Goal: Information Seeking & Learning: Learn about a topic

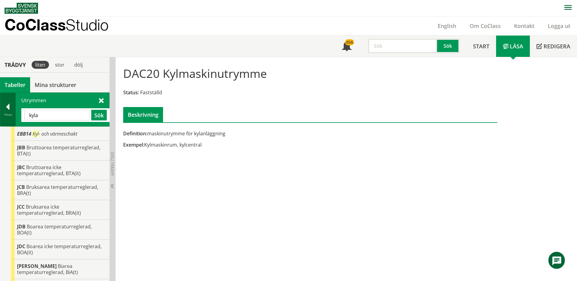
click at [10, 108] on div at bounding box center [7, 108] width 15 height 9
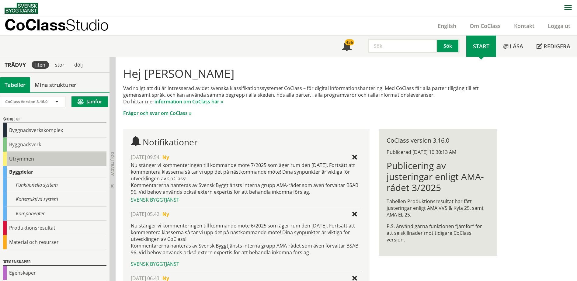
click at [10, 157] on div "Utrymmen" at bounding box center [54, 159] width 103 height 14
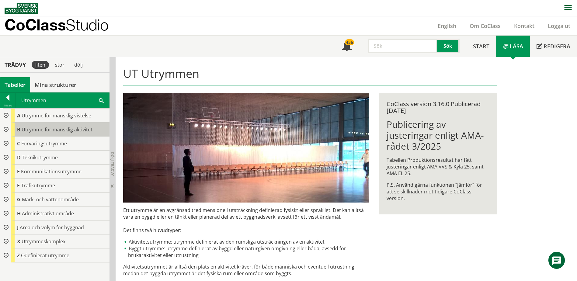
click at [28, 130] on span "Utrymme för mänsklig aktivitet" at bounding box center [57, 129] width 71 height 7
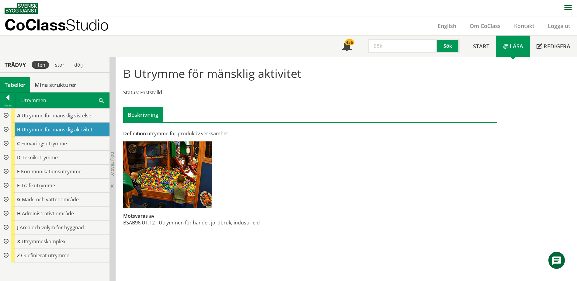
click at [8, 128] on div at bounding box center [5, 130] width 11 height 14
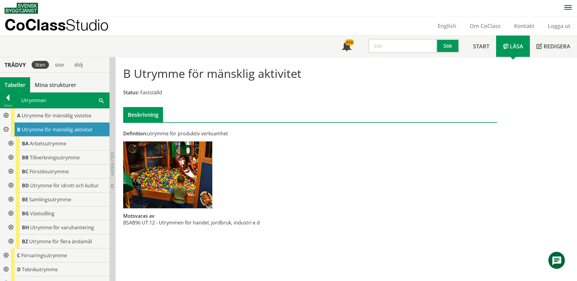
click at [11, 143] on div at bounding box center [10, 144] width 11 height 14
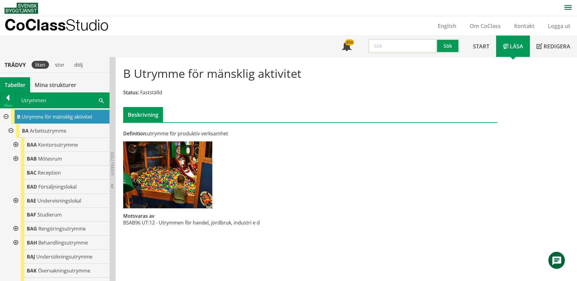
scroll to position [30, 0]
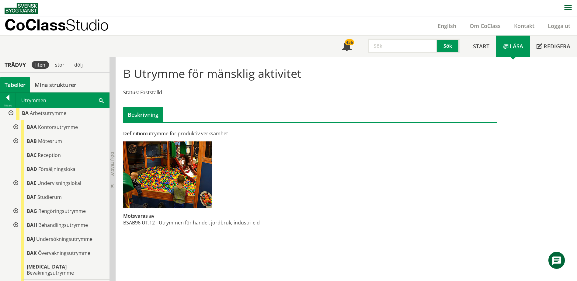
click at [15, 129] on div at bounding box center [15, 127] width 11 height 14
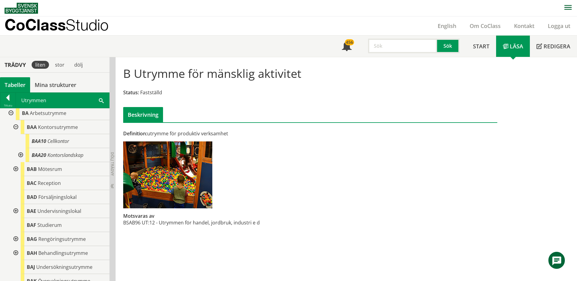
click at [19, 156] on div at bounding box center [20, 155] width 11 height 14
click at [19, 155] on div at bounding box center [20, 155] width 11 height 14
click at [15, 125] on div at bounding box center [15, 127] width 11 height 14
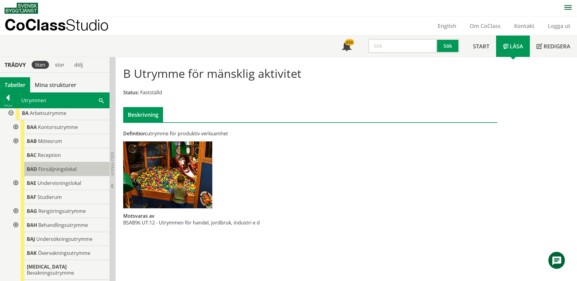
scroll to position [61, 0]
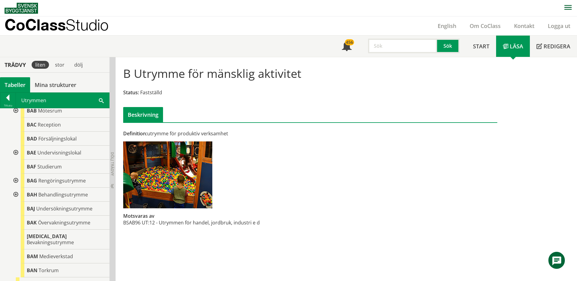
click at [16, 153] on div at bounding box center [15, 153] width 11 height 14
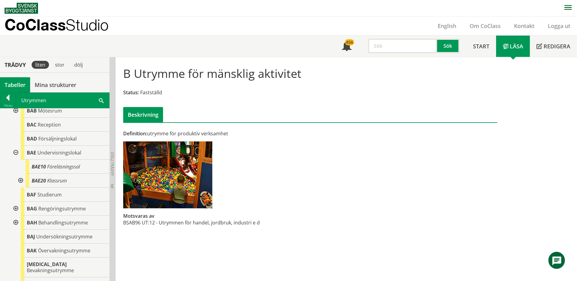
click at [20, 184] on div at bounding box center [20, 181] width 11 height 14
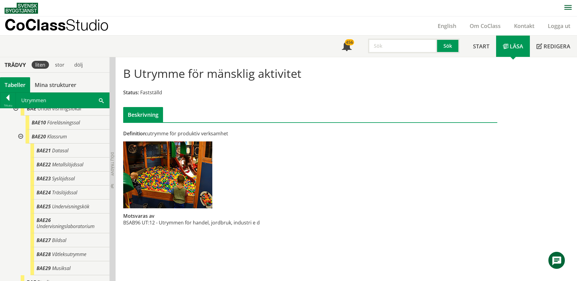
scroll to position [91, 0]
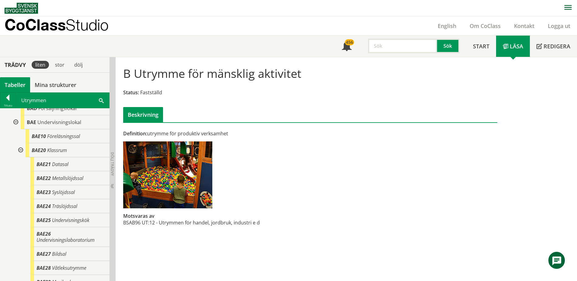
click at [16, 122] on div at bounding box center [15, 122] width 11 height 14
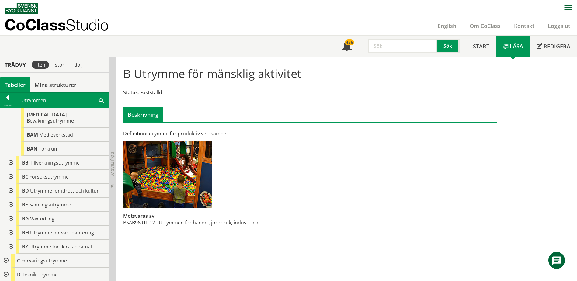
scroll to position [213, 0]
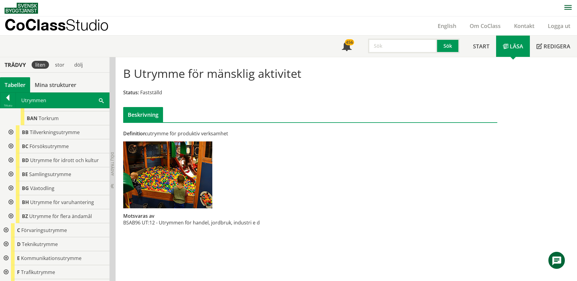
click at [9, 168] on div at bounding box center [10, 174] width 11 height 14
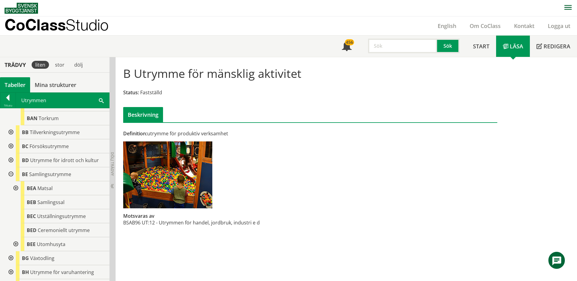
click at [16, 181] on div at bounding box center [15, 188] width 11 height 14
click at [12, 167] on div at bounding box center [10, 174] width 11 height 14
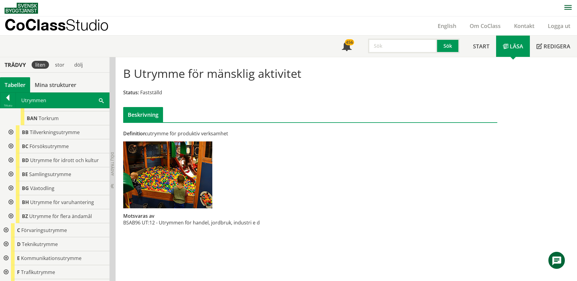
click at [10, 210] on div at bounding box center [10, 216] width 11 height 14
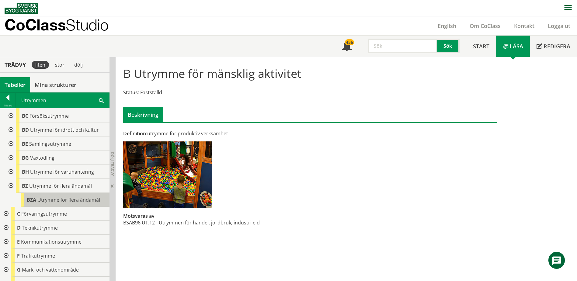
click at [39, 194] on body "AMA AMA Beskrivningsverktyg AMA Funktion BSAB Bygginfo Byggjura Byggkatalogen […" at bounding box center [288, 140] width 577 height 281
click at [38, 197] on span "Utrymme för flera ändamål" at bounding box center [68, 200] width 63 height 7
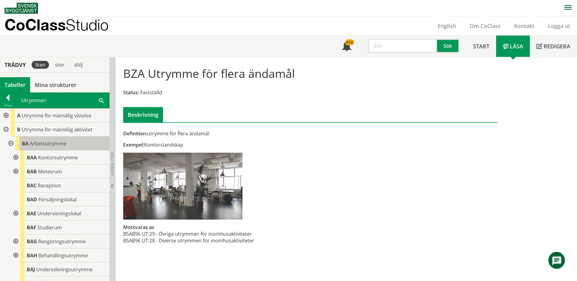
click at [44, 141] on span "Arbetsutrymme" at bounding box center [48, 143] width 37 height 7
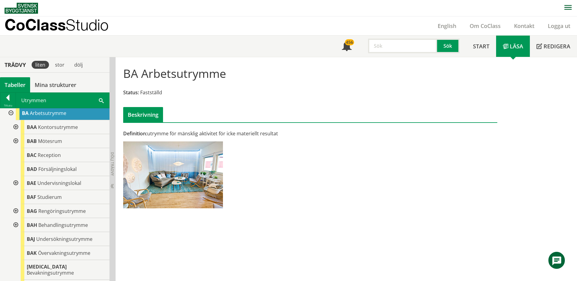
scroll to position [61, 0]
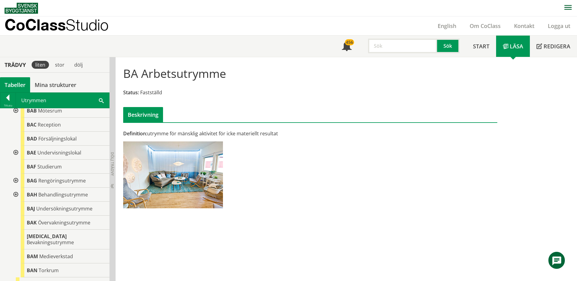
click at [62, 148] on div "BAE Undervisningslokal" at bounding box center [65, 153] width 89 height 14
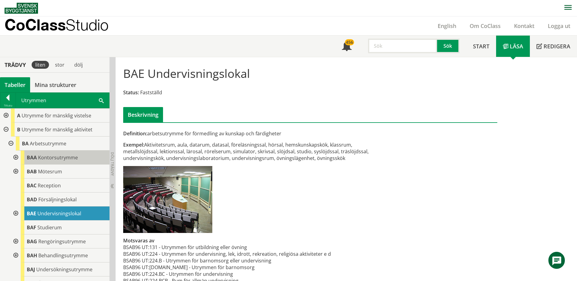
click at [51, 156] on span "Kontorsutrymme" at bounding box center [58, 157] width 40 height 7
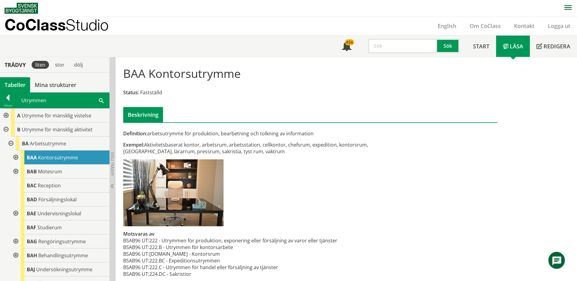
click at [16, 157] on div at bounding box center [15, 158] width 11 height 14
click at [15, 157] on div at bounding box center [15, 158] width 11 height 14
click at [7, 114] on div at bounding box center [5, 116] width 11 height 14
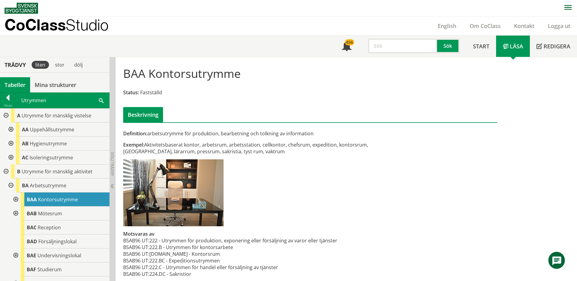
click at [11, 128] on div at bounding box center [10, 130] width 11 height 14
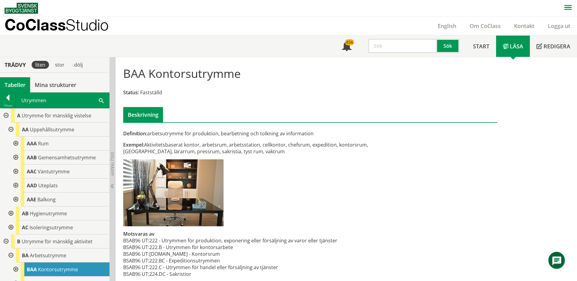
click at [16, 156] on div at bounding box center [15, 158] width 11 height 14
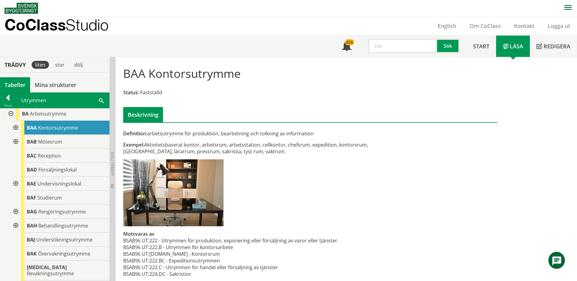
scroll to position [213, 0]
click at [16, 182] on div at bounding box center [15, 183] width 11 height 14
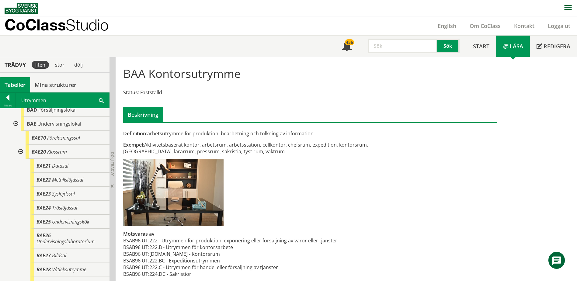
scroll to position [243, 0]
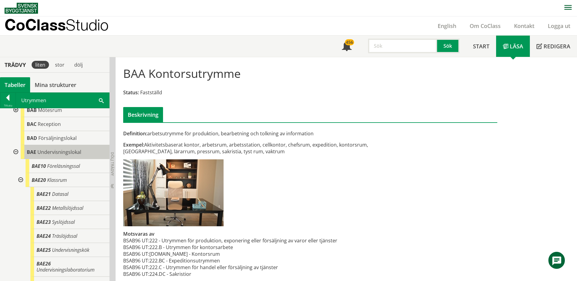
click at [46, 155] on span "Undervisningslokal" at bounding box center [59, 152] width 44 height 7
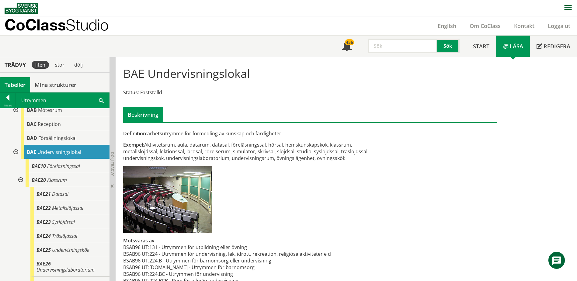
click at [15, 152] on div at bounding box center [15, 152] width 11 height 14
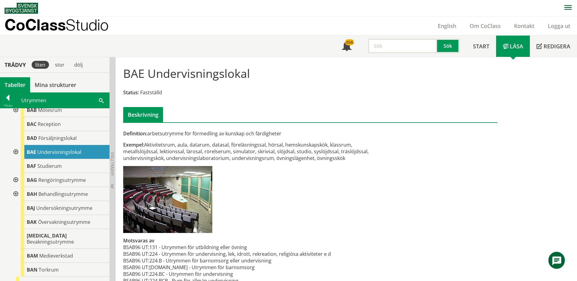
click at [16, 151] on div at bounding box center [15, 152] width 11 height 14
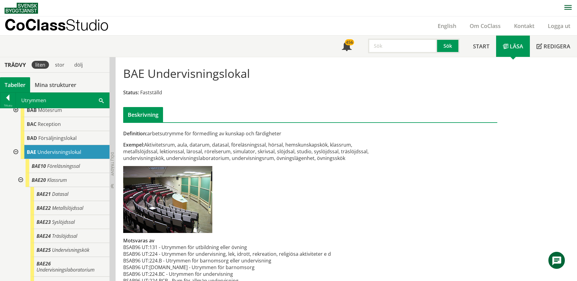
click at [16, 151] on div at bounding box center [15, 152] width 11 height 14
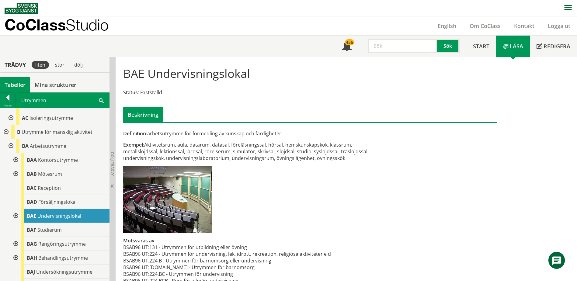
scroll to position [152, 0]
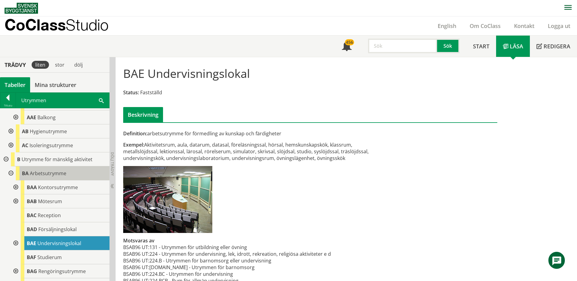
click at [51, 175] on span "Arbetsutrymme" at bounding box center [48, 173] width 37 height 7
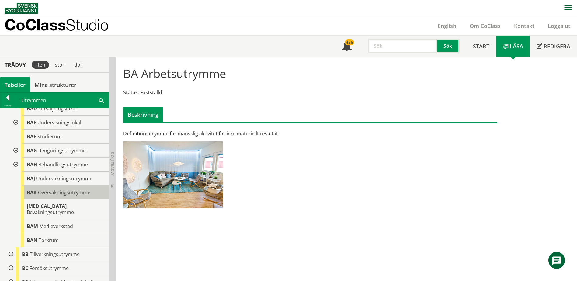
scroll to position [274, 0]
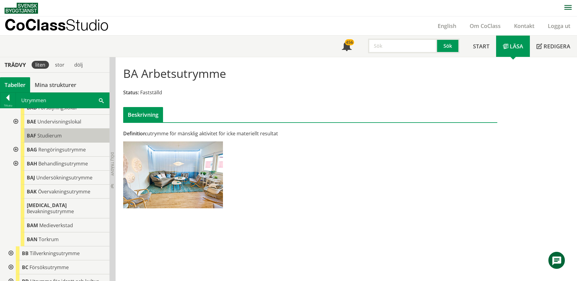
click at [73, 134] on div "BAF Studierum" at bounding box center [65, 136] width 89 height 14
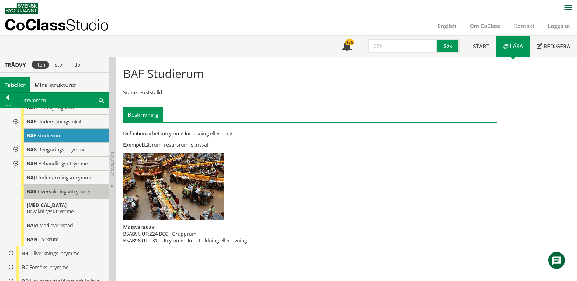
click at [64, 194] on span "Övervakningsutrymme" at bounding box center [64, 191] width 52 height 7
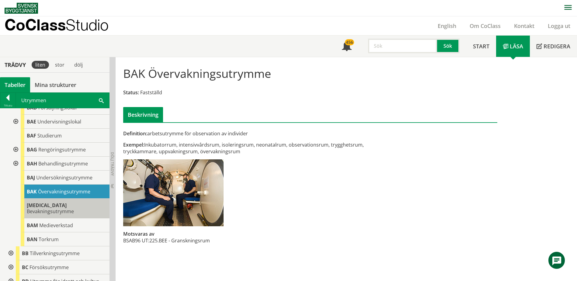
click at [67, 208] on span "Bevakningsutrymme" at bounding box center [50, 211] width 47 height 7
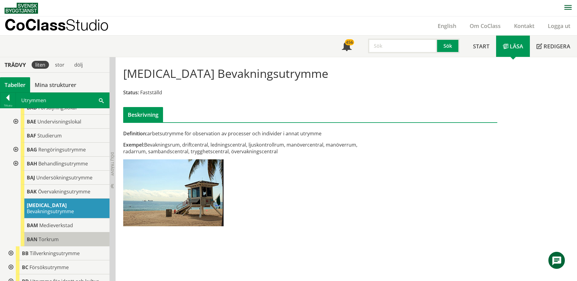
click at [63, 233] on div "BAN Torkrum" at bounding box center [65, 240] width 89 height 14
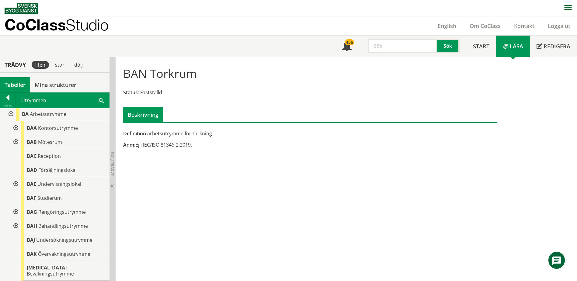
scroll to position [183, 0]
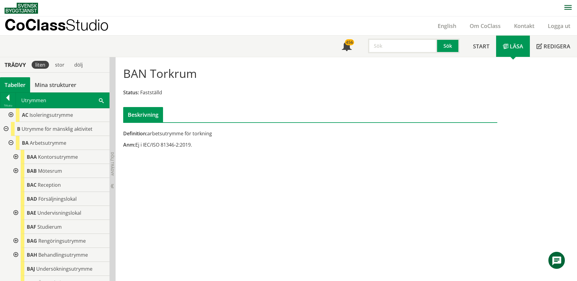
click at [10, 117] on div at bounding box center [10, 115] width 11 height 14
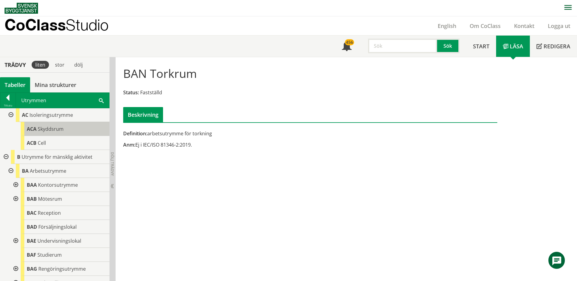
click at [34, 128] on span "ACA" at bounding box center [32, 129] width 10 height 7
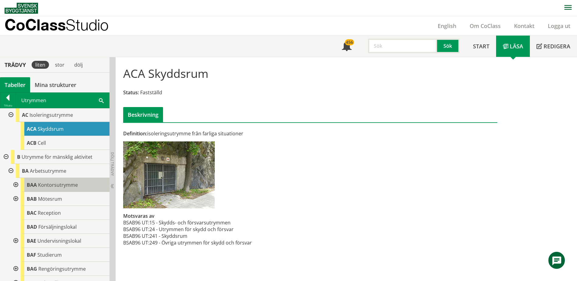
scroll to position [152, 0]
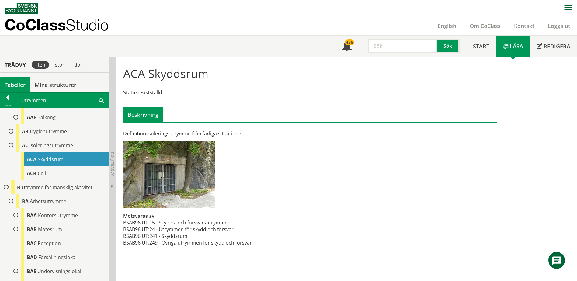
click at [11, 145] on div at bounding box center [10, 145] width 11 height 14
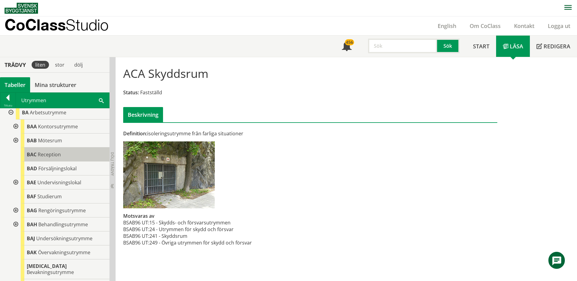
scroll to position [243, 0]
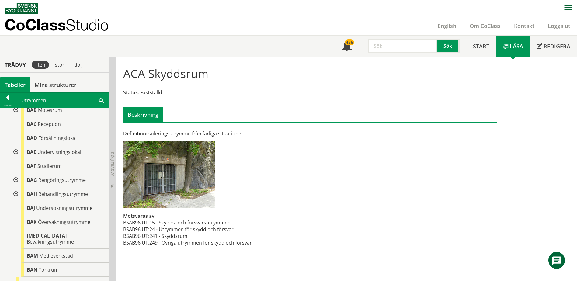
click at [16, 153] on div at bounding box center [15, 152] width 11 height 14
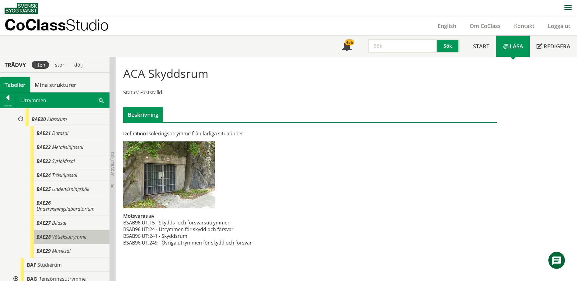
scroll to position [274, 0]
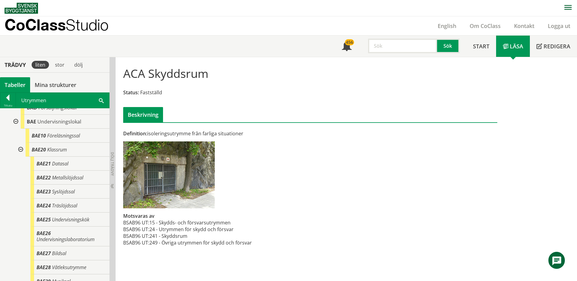
click at [14, 122] on div at bounding box center [15, 122] width 11 height 14
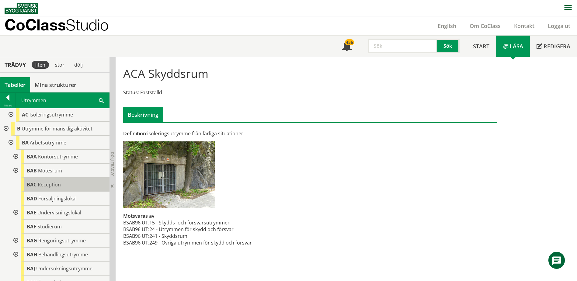
scroll to position [183, 0]
click at [103, 99] on span at bounding box center [101, 100] width 5 height 6
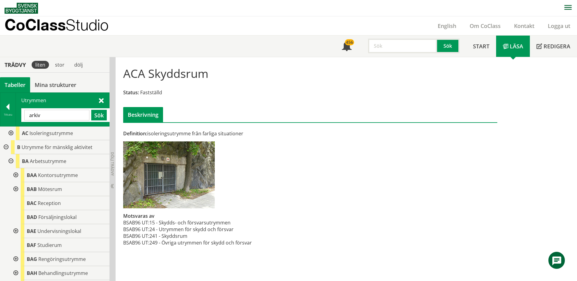
type input "arkiv"
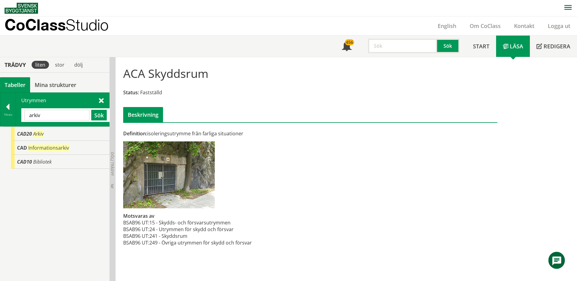
scroll to position [0, 0]
click at [54, 147] on span "Informationsarkiv" at bounding box center [48, 148] width 41 height 7
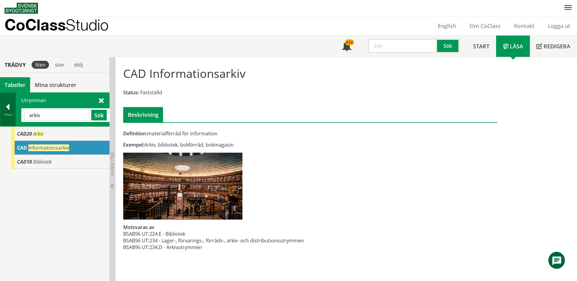
click at [8, 107] on div at bounding box center [7, 108] width 15 height 9
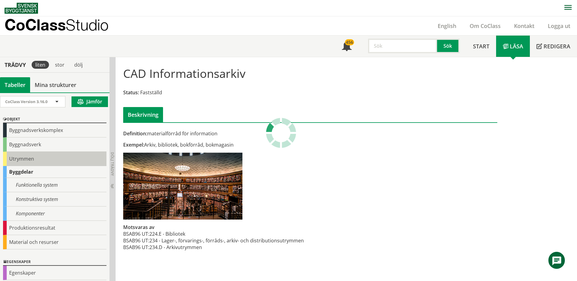
click at [20, 158] on div "Utrymmen" at bounding box center [54, 159] width 103 height 14
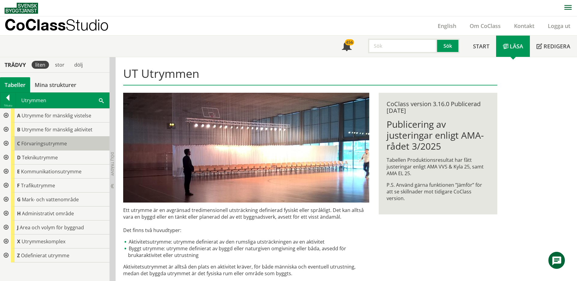
click at [32, 145] on span "Förvaringsutrymme" at bounding box center [44, 143] width 46 height 7
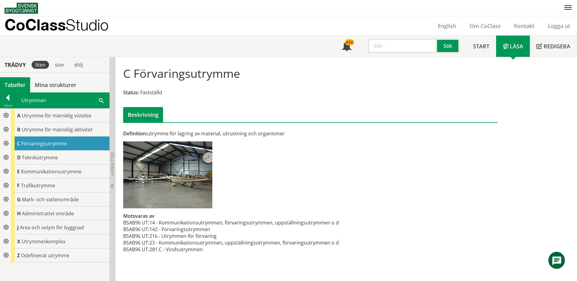
click at [4, 143] on div at bounding box center [5, 144] width 11 height 14
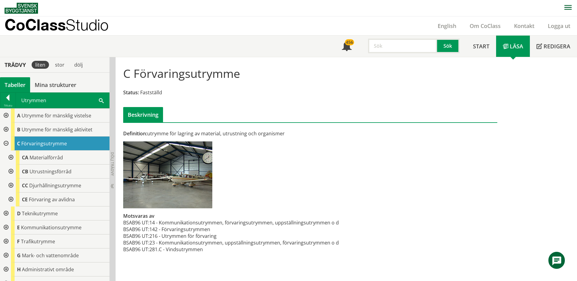
click at [15, 155] on div at bounding box center [10, 158] width 11 height 14
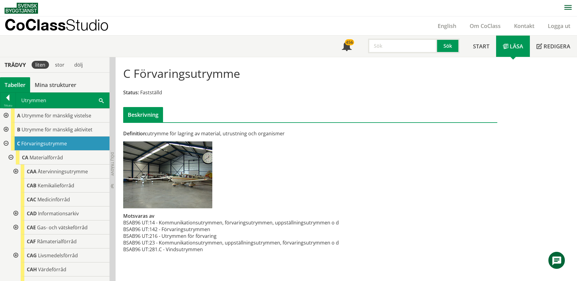
click at [18, 212] on div at bounding box center [15, 214] width 11 height 14
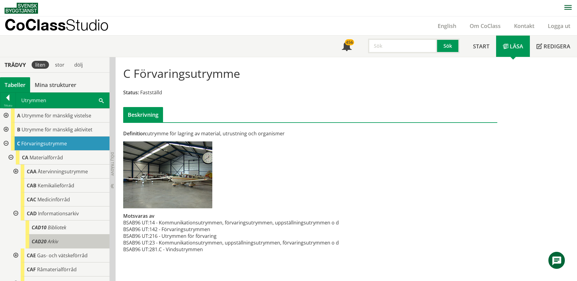
click at [61, 238] on div "CAD20 Arkiv" at bounding box center [68, 242] width 84 height 14
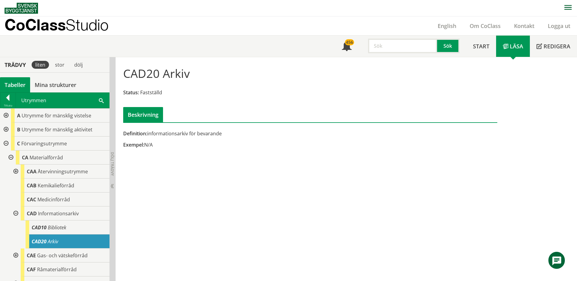
click at [101, 100] on span at bounding box center [101, 100] width 5 height 6
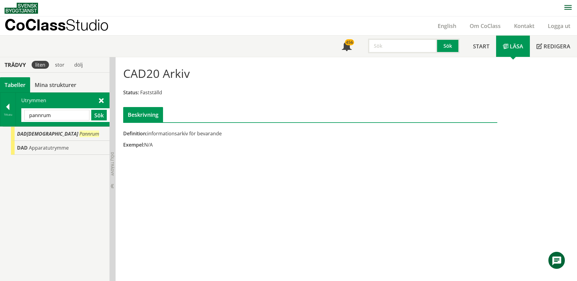
click at [63, 114] on input "pannrum" at bounding box center [56, 115] width 65 height 11
click at [60, 115] on input "atelje" at bounding box center [56, 115] width 65 height 11
type input "mål"
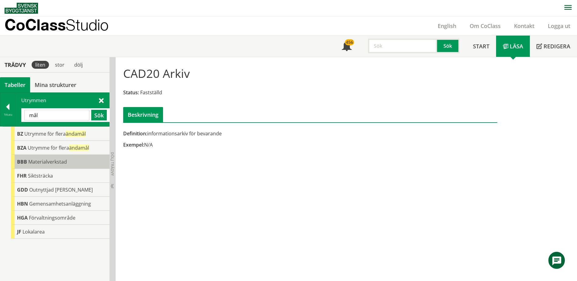
click at [65, 162] on span "Materialverkstad" at bounding box center [47, 162] width 39 height 7
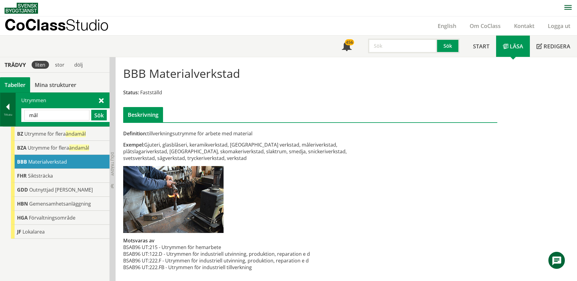
click at [10, 107] on div at bounding box center [7, 108] width 15 height 9
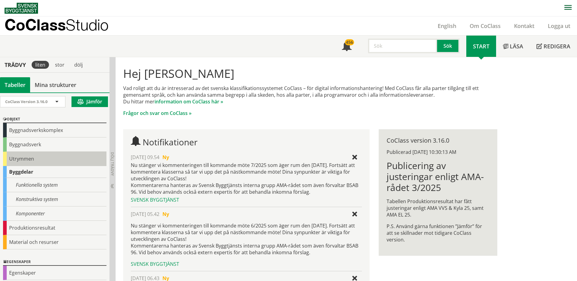
click at [17, 159] on div "Utrymmen" at bounding box center [54, 159] width 103 height 14
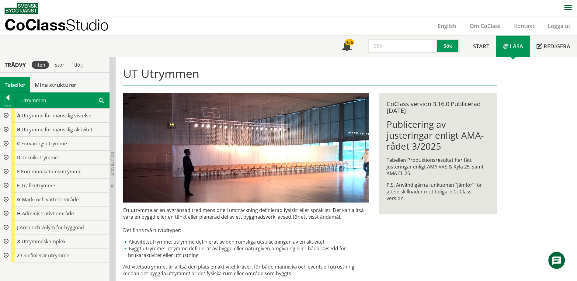
click at [7, 127] on div at bounding box center [5, 130] width 11 height 14
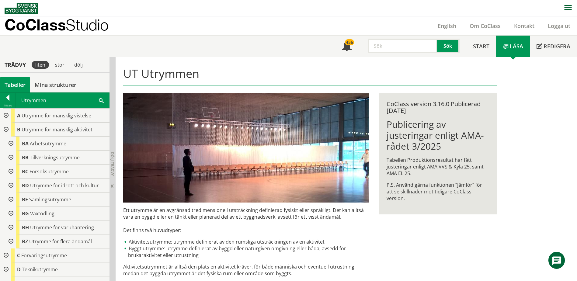
click at [7, 130] on div at bounding box center [5, 130] width 11 height 14
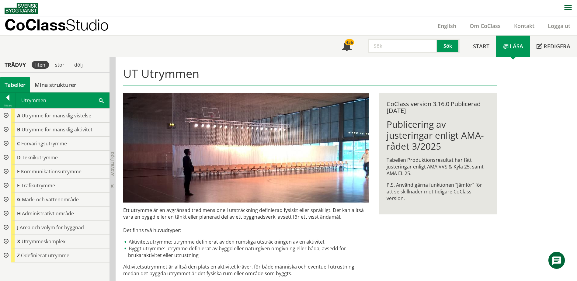
click at [7, 129] on div at bounding box center [5, 130] width 11 height 14
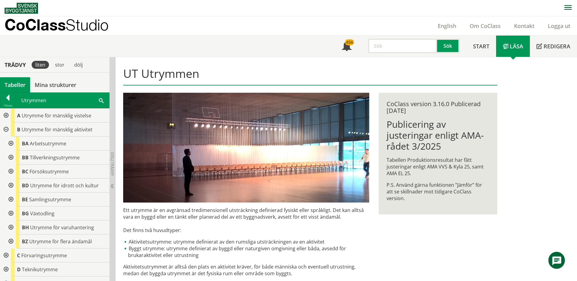
click at [10, 144] on div at bounding box center [10, 144] width 11 height 14
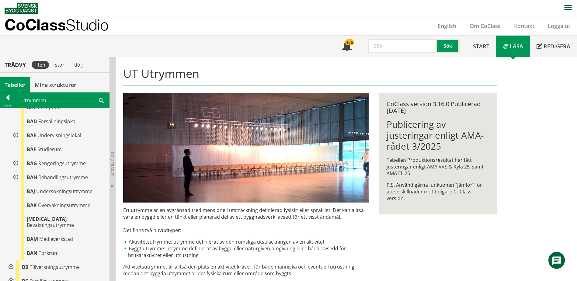
scroll to position [61, 0]
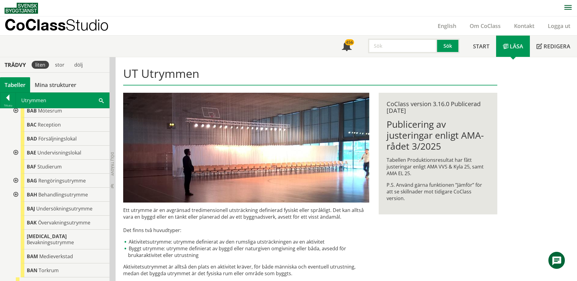
click at [17, 153] on div at bounding box center [15, 153] width 11 height 14
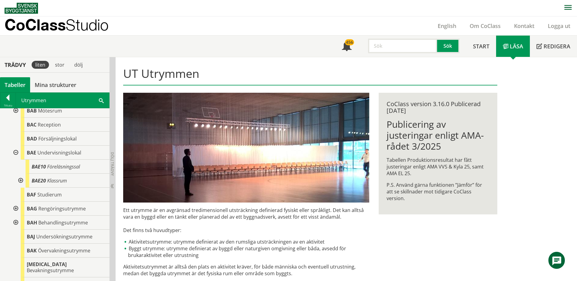
click at [20, 180] on div at bounding box center [20, 181] width 11 height 14
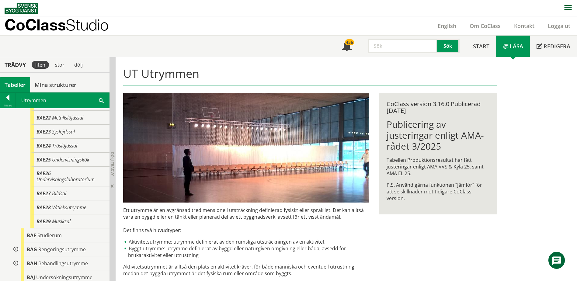
scroll to position [152, 0]
click at [46, 195] on span "BAE27" at bounding box center [44, 193] width 14 height 7
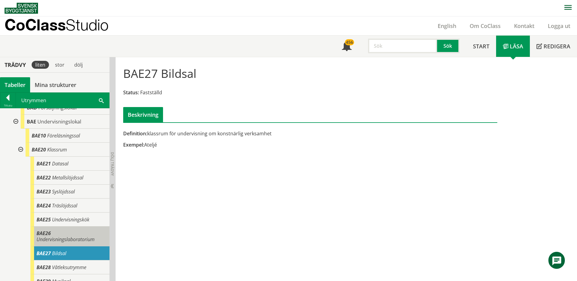
scroll to position [91, 0]
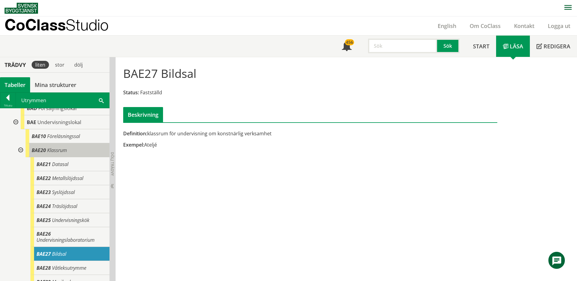
click at [46, 152] on div "BAE20 Klassrum" at bounding box center [68, 150] width 84 height 14
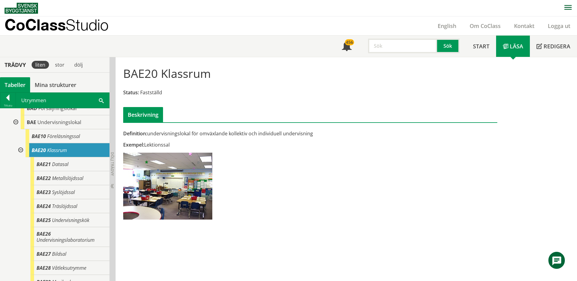
click at [19, 122] on div at bounding box center [15, 122] width 11 height 14
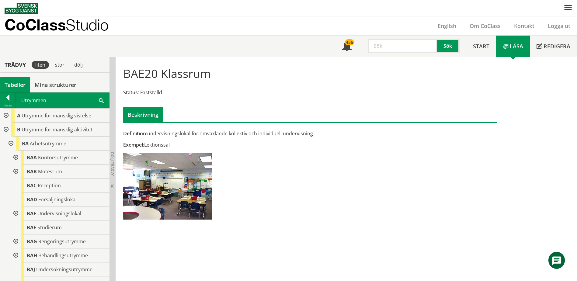
click at [5, 128] on div at bounding box center [5, 130] width 11 height 14
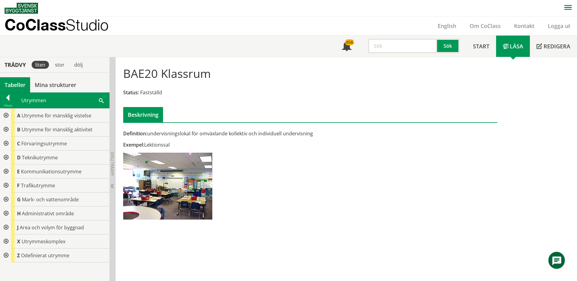
click at [5, 143] on div at bounding box center [5, 144] width 11 height 14
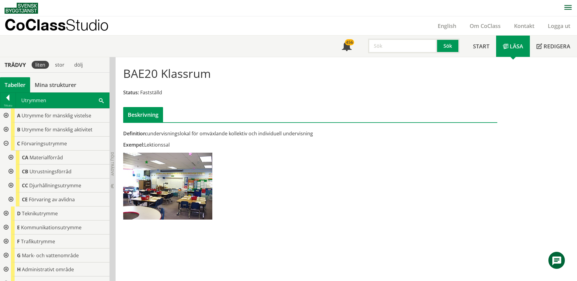
click at [10, 158] on div at bounding box center [10, 158] width 11 height 14
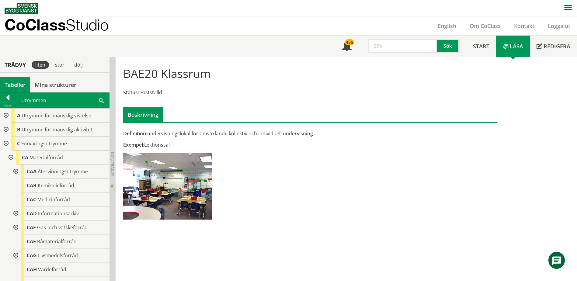
click at [4, 142] on div at bounding box center [5, 144] width 11 height 14
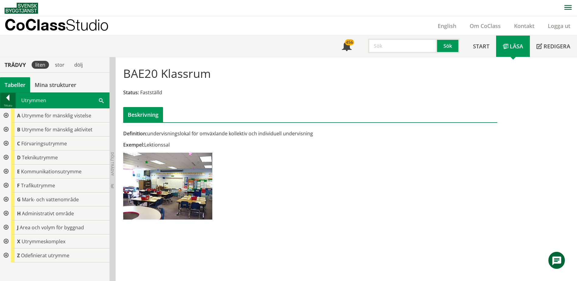
click at [10, 98] on div at bounding box center [7, 99] width 15 height 9
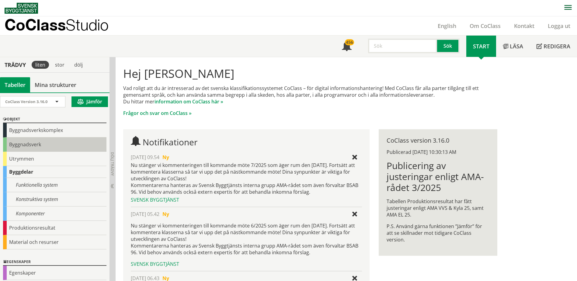
click at [21, 143] on div "Byggnadsverk" at bounding box center [54, 145] width 103 height 14
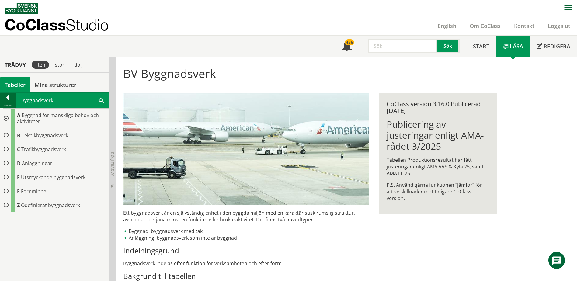
click at [7, 97] on div at bounding box center [7, 99] width 15 height 9
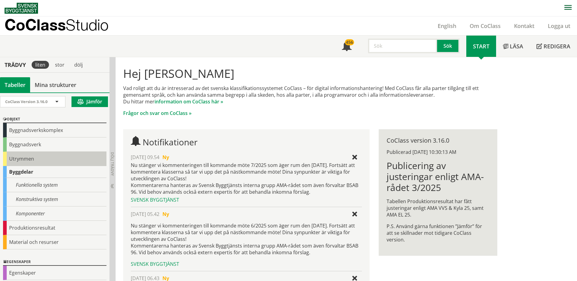
click at [20, 156] on div "Utrymmen" at bounding box center [54, 159] width 103 height 14
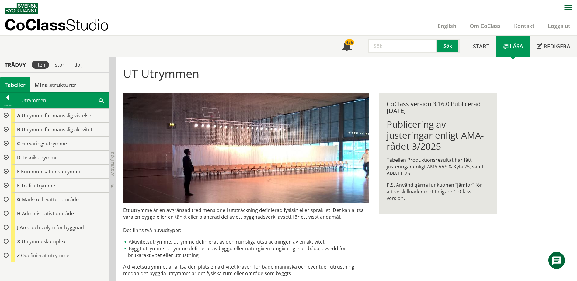
click at [8, 114] on div at bounding box center [5, 116] width 11 height 14
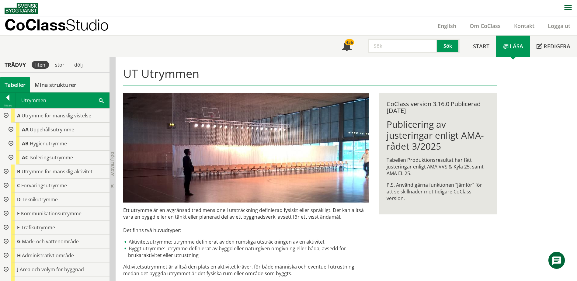
click at [12, 128] on div at bounding box center [10, 130] width 11 height 14
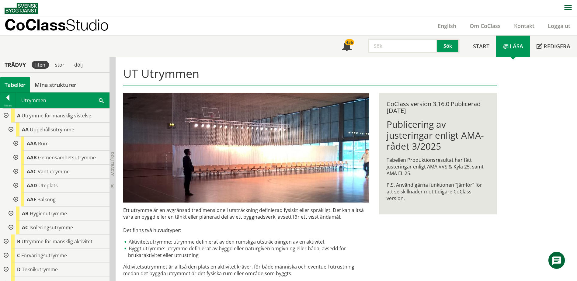
click at [14, 143] on div at bounding box center [15, 144] width 11 height 14
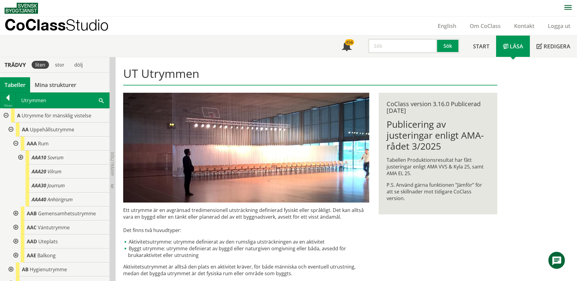
click at [17, 141] on div at bounding box center [15, 144] width 11 height 14
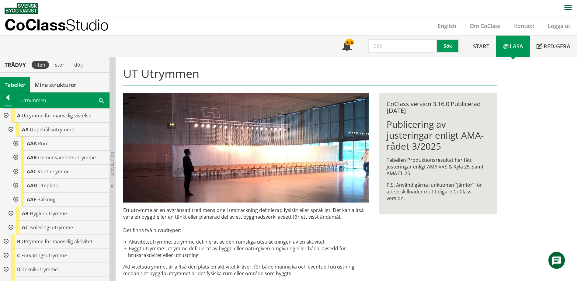
click at [15, 156] on div at bounding box center [15, 158] width 11 height 14
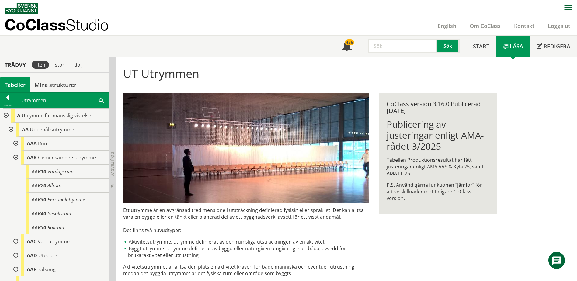
click at [15, 156] on div at bounding box center [15, 158] width 11 height 14
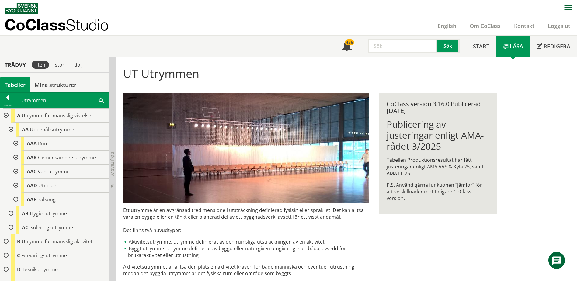
click at [15, 156] on div at bounding box center [15, 158] width 11 height 14
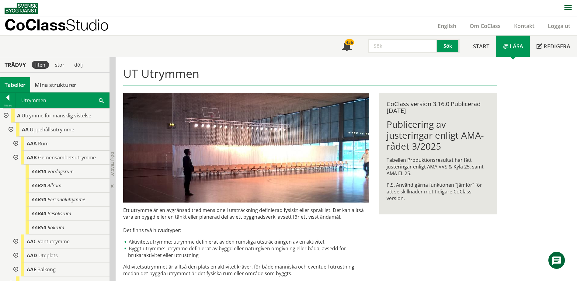
click at [15, 156] on div at bounding box center [15, 158] width 11 height 14
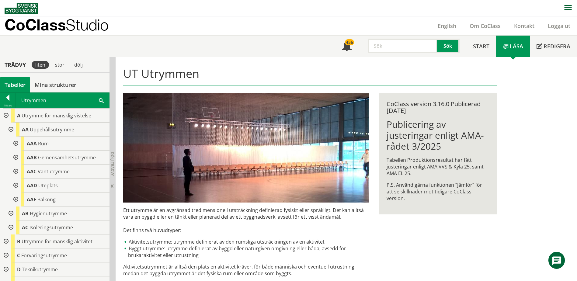
click at [15, 156] on div at bounding box center [15, 158] width 11 height 14
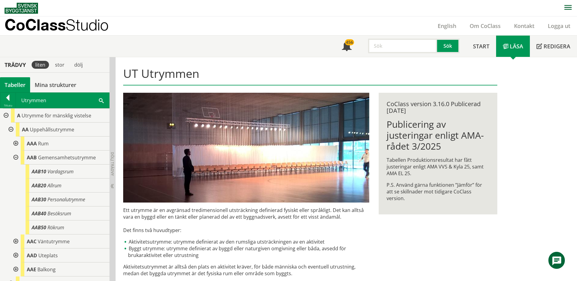
click at [15, 156] on div at bounding box center [15, 158] width 11 height 14
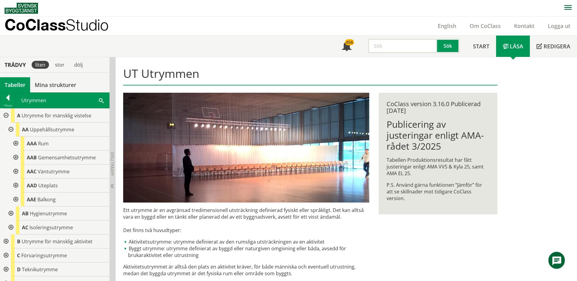
click at [16, 171] on div at bounding box center [15, 172] width 11 height 14
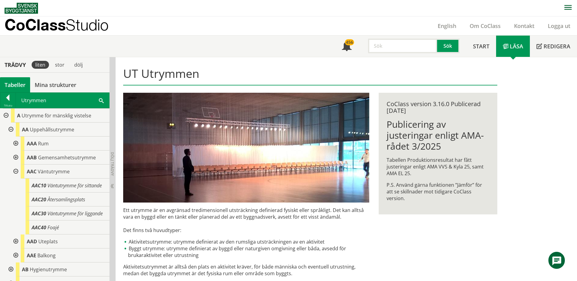
click at [16, 171] on div at bounding box center [15, 172] width 11 height 14
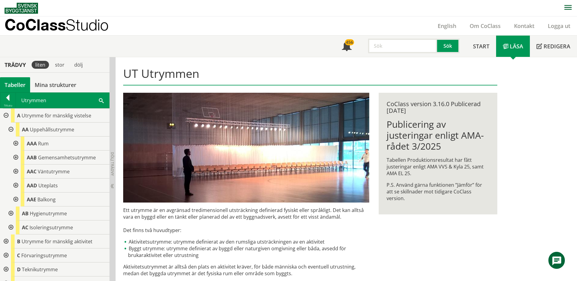
click at [12, 130] on div at bounding box center [10, 130] width 11 height 14
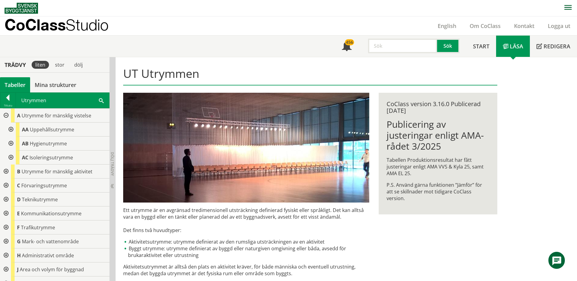
click at [11, 157] on div at bounding box center [10, 158] width 11 height 14
click at [4, 116] on div at bounding box center [5, 116] width 11 height 14
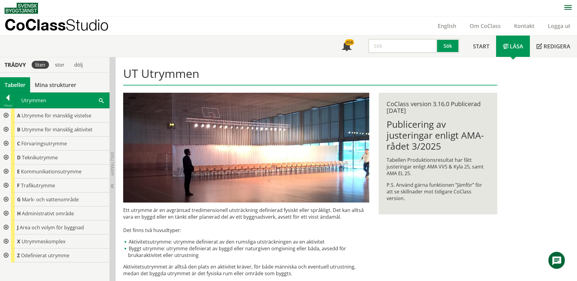
click at [5, 146] on div at bounding box center [5, 144] width 11 height 14
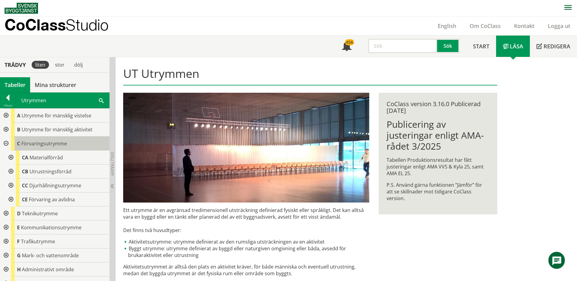
click at [27, 146] on span "Förvaringsutrymme" at bounding box center [44, 143] width 46 height 7
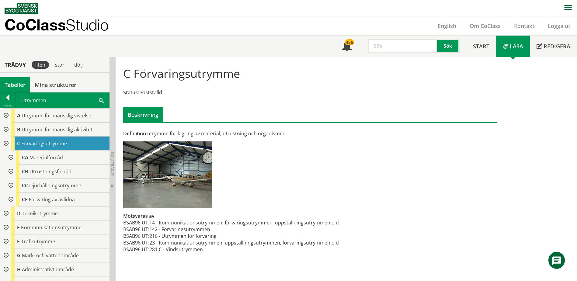
click at [5, 144] on div at bounding box center [5, 144] width 11 height 14
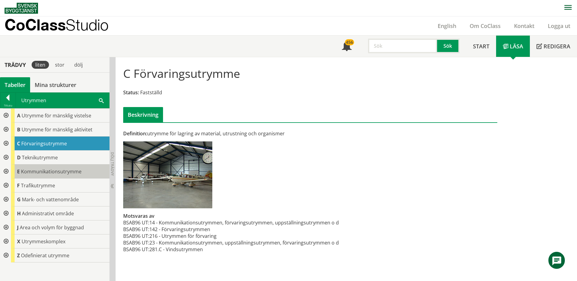
click at [30, 170] on span "Kommunikationsutrymme" at bounding box center [51, 171] width 61 height 7
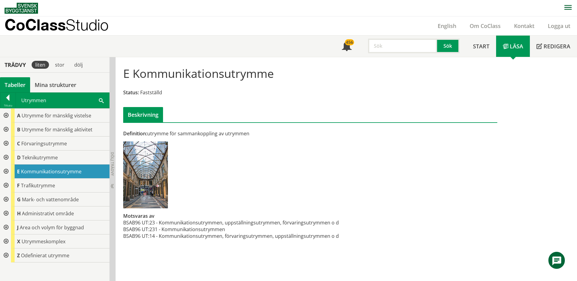
click at [6, 170] on div at bounding box center [5, 172] width 11 height 14
click at [9, 187] on div at bounding box center [10, 186] width 11 height 14
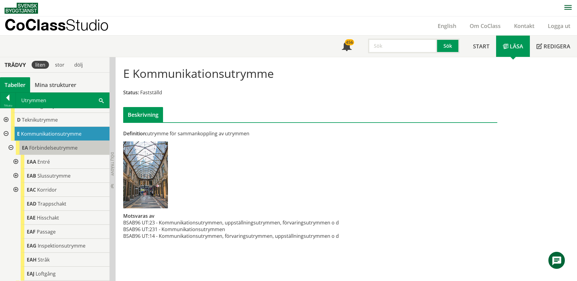
scroll to position [61, 0]
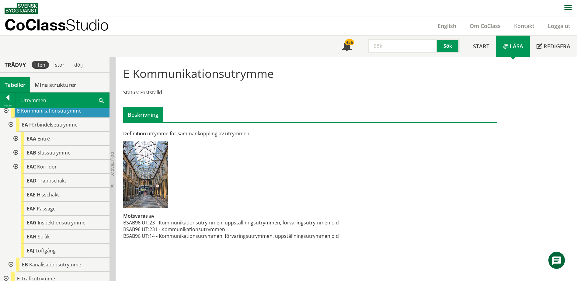
click at [11, 124] on div at bounding box center [10, 125] width 11 height 14
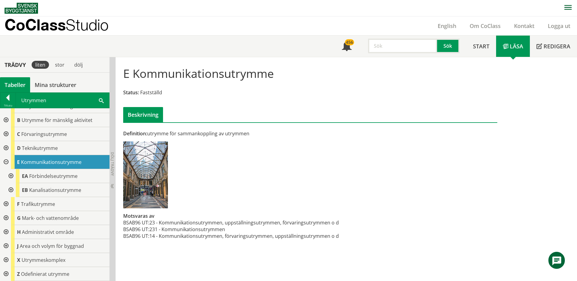
scroll to position [9, 0]
click at [8, 163] on div at bounding box center [5, 162] width 11 height 14
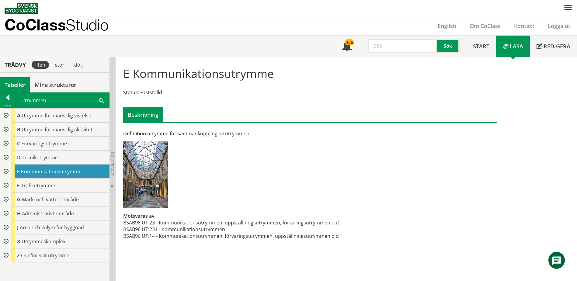
scroll to position [0, 0]
click at [4, 187] on div at bounding box center [5, 186] width 11 height 14
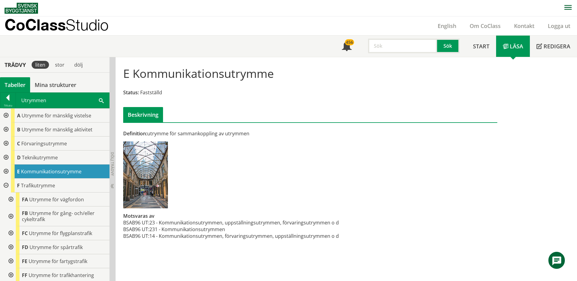
click at [6, 184] on div at bounding box center [5, 186] width 11 height 14
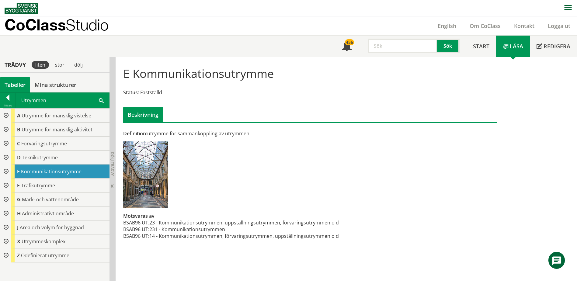
click at [3, 114] on div at bounding box center [5, 116] width 11 height 14
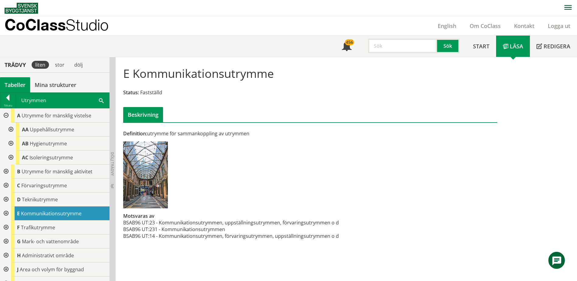
click at [13, 159] on div at bounding box center [10, 158] width 11 height 14
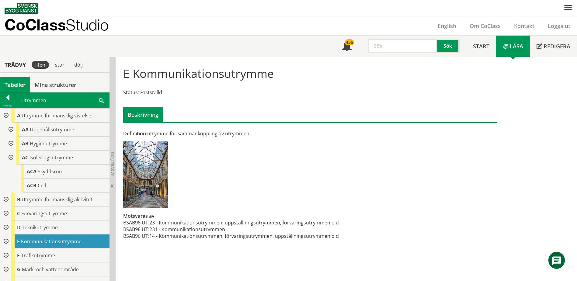
click at [13, 158] on div at bounding box center [10, 158] width 11 height 14
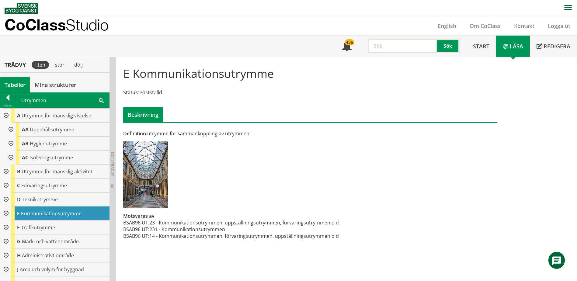
click at [9, 140] on div at bounding box center [10, 144] width 11 height 14
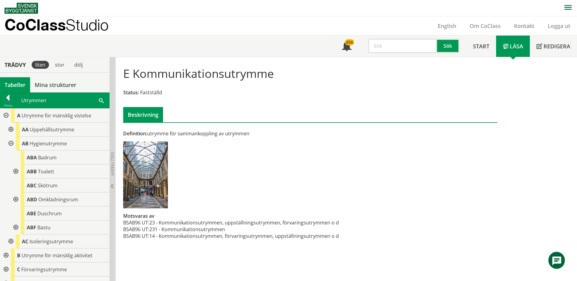
click at [11, 142] on div at bounding box center [10, 144] width 11 height 14
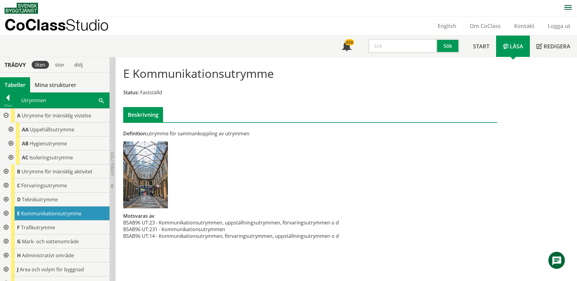
click at [11, 129] on div at bounding box center [10, 130] width 11 height 14
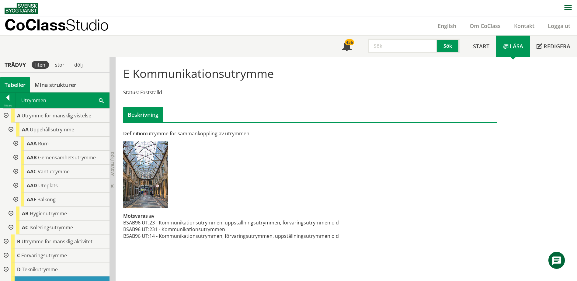
click at [17, 158] on div at bounding box center [15, 158] width 11 height 14
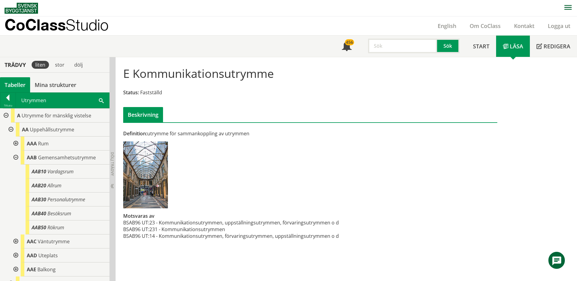
click at [17, 158] on div at bounding box center [15, 158] width 11 height 14
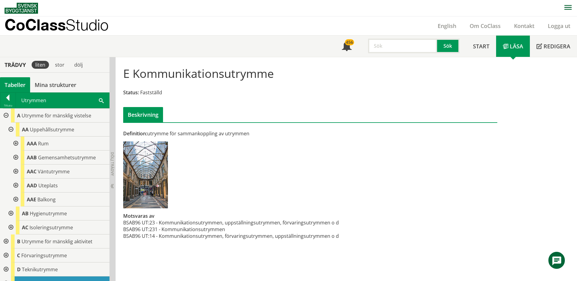
click at [14, 139] on div at bounding box center [15, 144] width 11 height 14
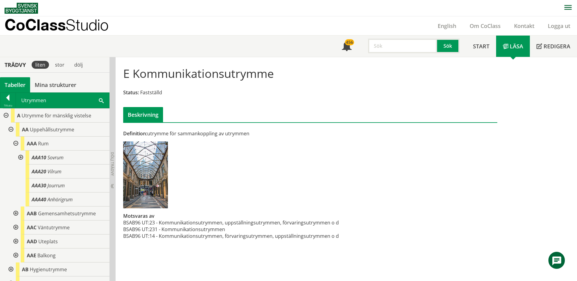
click at [20, 158] on div at bounding box center [20, 158] width 11 height 14
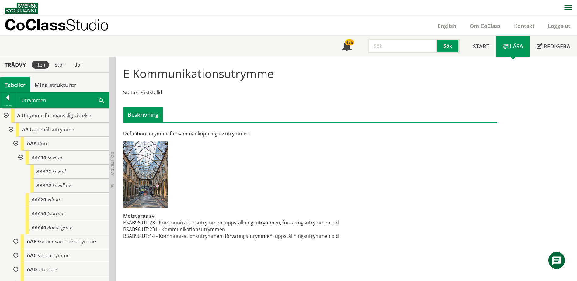
click at [20, 157] on div at bounding box center [20, 158] width 11 height 14
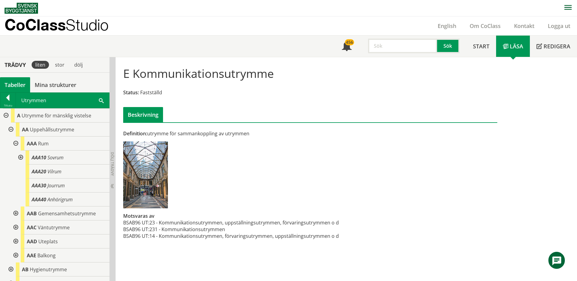
click at [15, 142] on div at bounding box center [15, 144] width 11 height 14
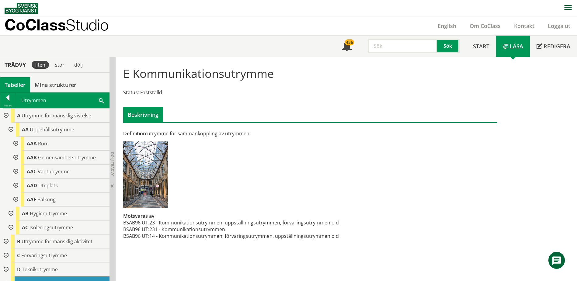
click at [12, 129] on div at bounding box center [10, 130] width 11 height 14
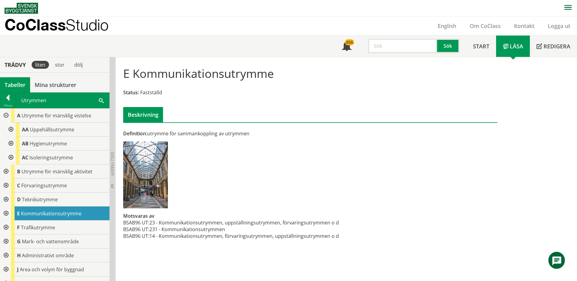
click at [7, 116] on div at bounding box center [5, 116] width 11 height 14
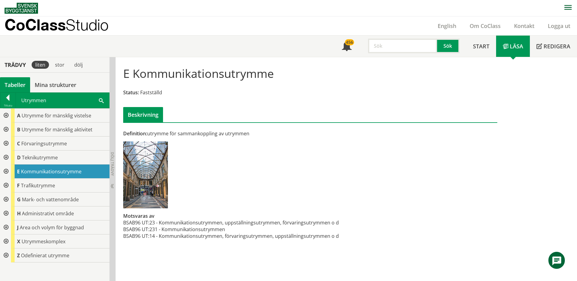
click at [6, 131] on div at bounding box center [5, 130] width 11 height 14
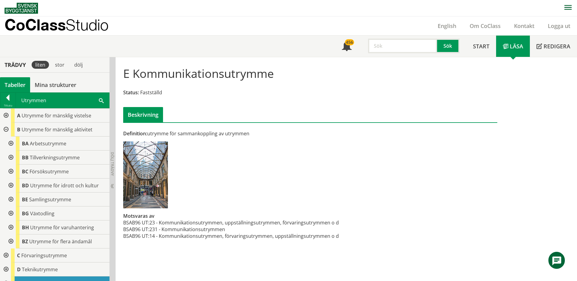
click at [5, 130] on div at bounding box center [5, 130] width 11 height 14
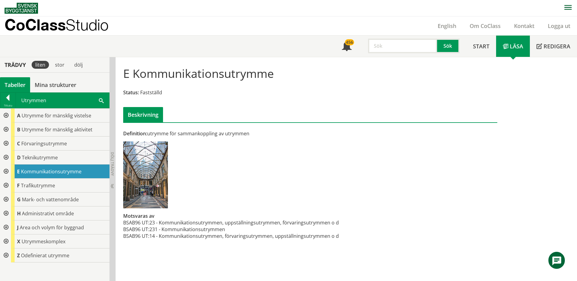
click at [105, 100] on div "Utrymmen Sök" at bounding box center [62, 100] width 93 height 15
click at [103, 100] on span at bounding box center [101, 100] width 5 height 6
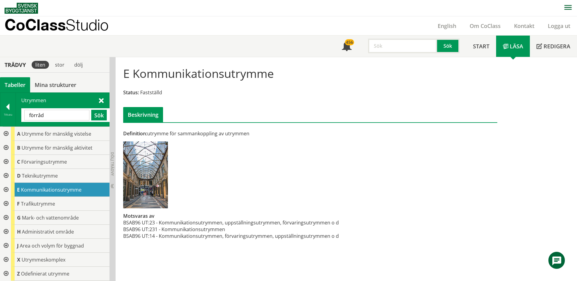
type input "förråd"
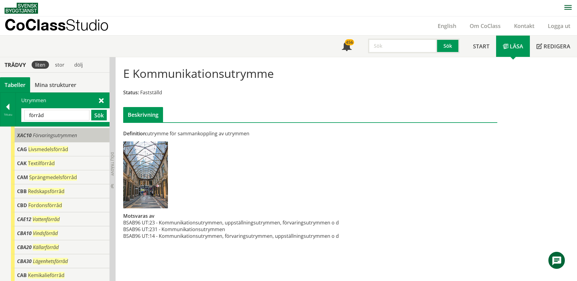
scroll to position [61, 0]
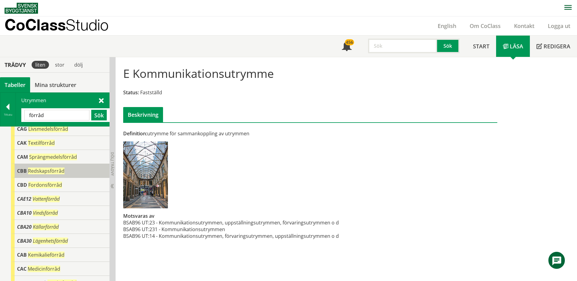
click at [72, 170] on div "CBB Redskapsförråd" at bounding box center [60, 171] width 99 height 14
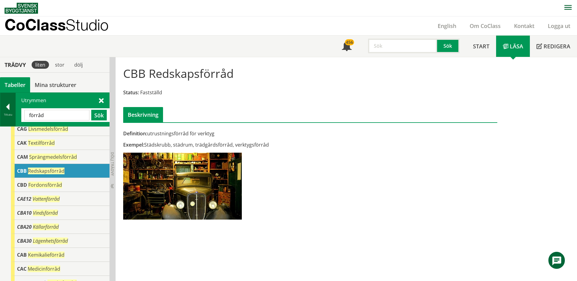
click at [8, 106] on div at bounding box center [7, 108] width 15 height 9
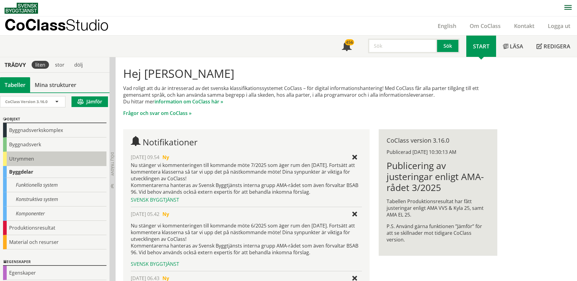
click at [15, 161] on div "Utrymmen" at bounding box center [54, 159] width 103 height 14
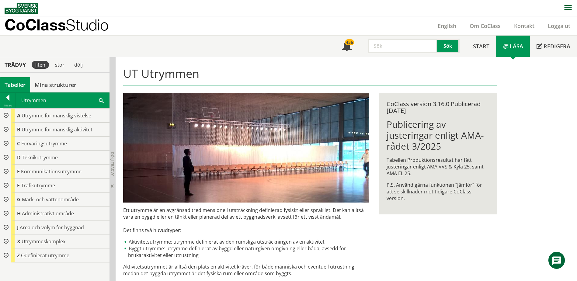
click at [8, 142] on div at bounding box center [5, 144] width 11 height 14
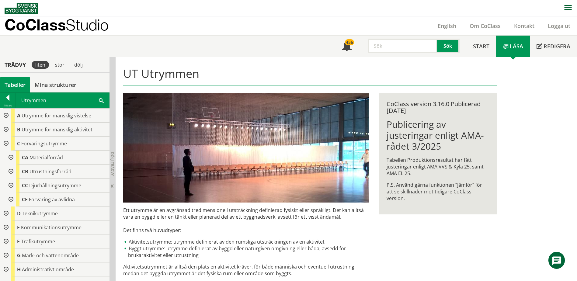
click at [9, 171] on div at bounding box center [10, 172] width 11 height 14
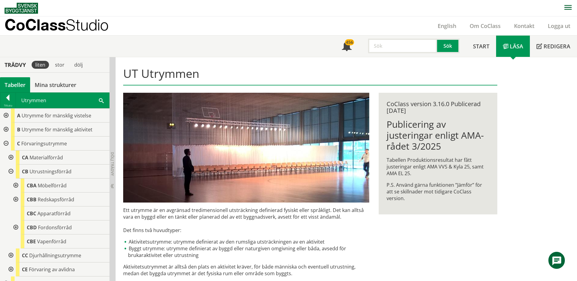
click at [15, 185] on div at bounding box center [15, 186] width 11 height 14
click at [16, 185] on div at bounding box center [15, 186] width 11 height 14
click at [16, 200] on div at bounding box center [15, 200] width 11 height 14
click at [16, 226] on div at bounding box center [15, 228] width 11 height 14
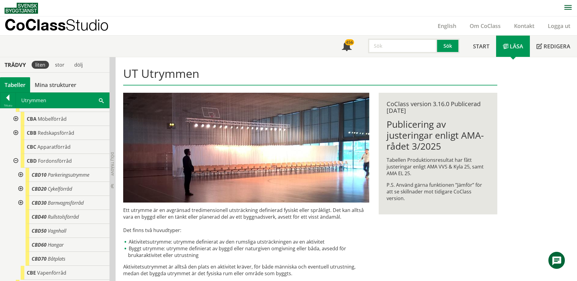
scroll to position [61, 0]
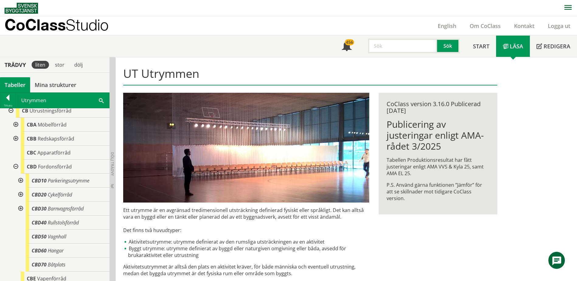
click at [23, 194] on div at bounding box center [20, 195] width 11 height 14
click at [22, 194] on div at bounding box center [20, 195] width 11 height 14
click at [19, 206] on div at bounding box center [20, 209] width 11 height 14
click at [20, 181] on div at bounding box center [20, 181] width 11 height 14
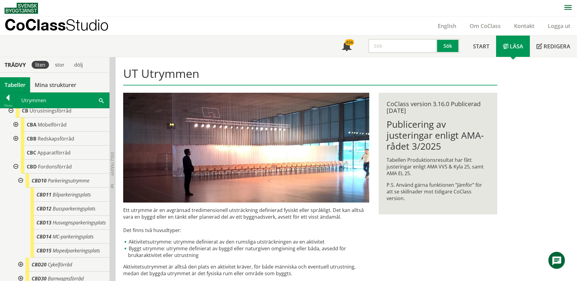
click at [20, 181] on div at bounding box center [20, 181] width 11 height 14
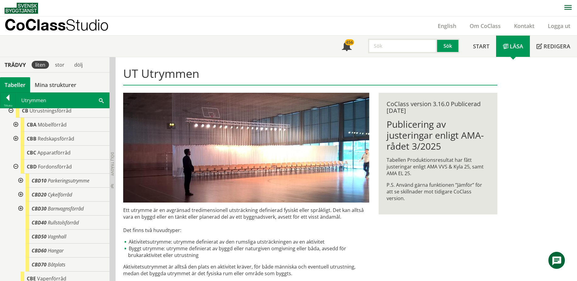
click at [15, 168] on div at bounding box center [15, 167] width 11 height 14
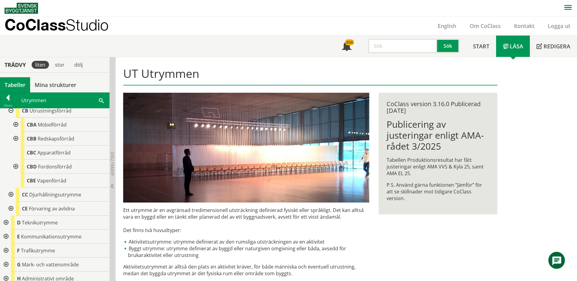
click at [15, 125] on div at bounding box center [15, 125] width 11 height 14
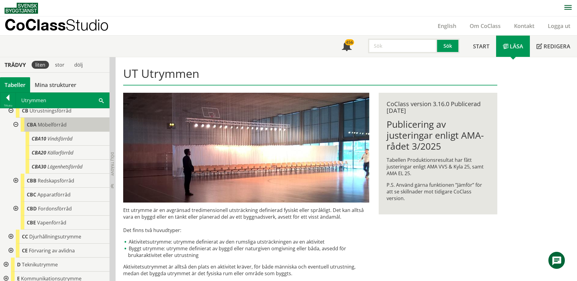
click at [43, 125] on span "Möbelförråd" at bounding box center [52, 124] width 29 height 7
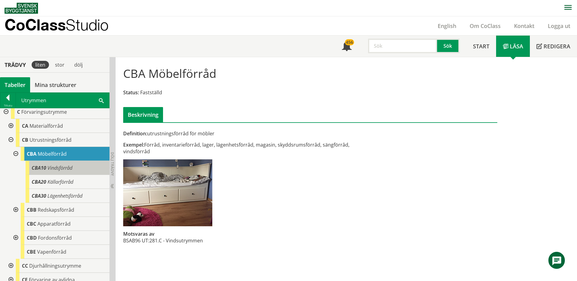
scroll to position [30, 0]
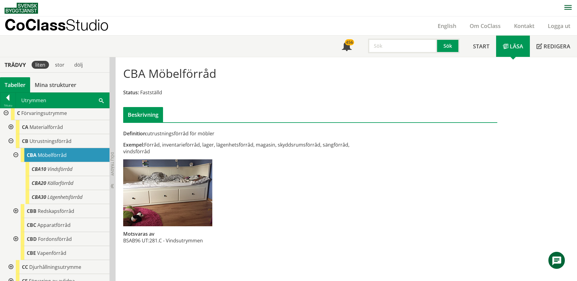
click at [15, 211] on div at bounding box center [15, 211] width 11 height 14
click at [46, 213] on span "Redskapsförråd" at bounding box center [56, 211] width 37 height 7
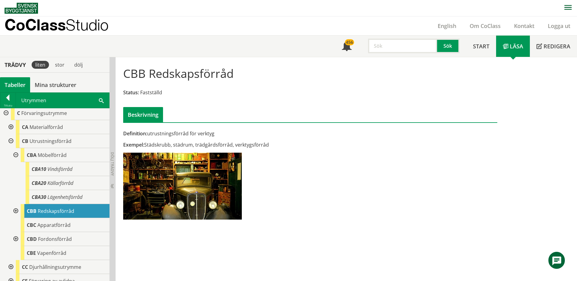
click at [293, 255] on div "CBB Redskapsförråd Status: Fastställd Beskrivning Definition: utrustningsförråd…" at bounding box center [347, 169] width 462 height 224
